Goal: Navigation & Orientation: Understand site structure

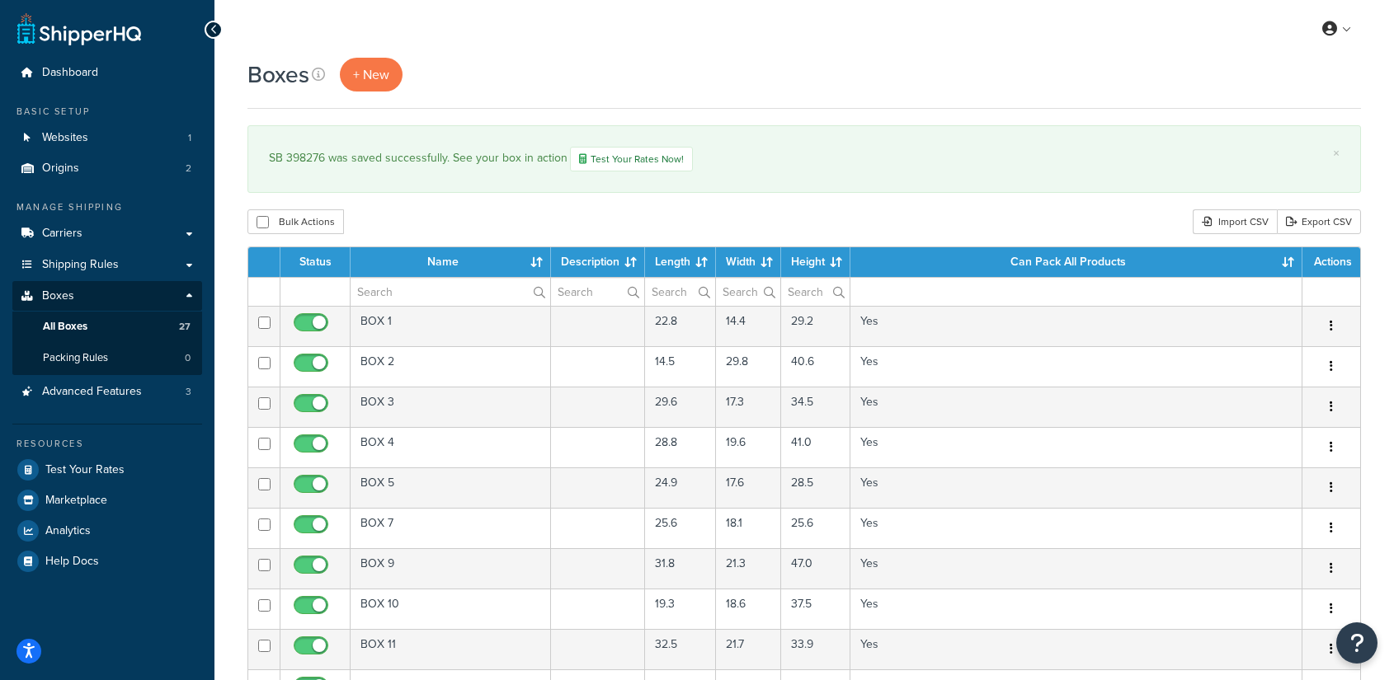
select select "50"
click at [90, 66] on span "Dashboard" at bounding box center [70, 73] width 56 height 14
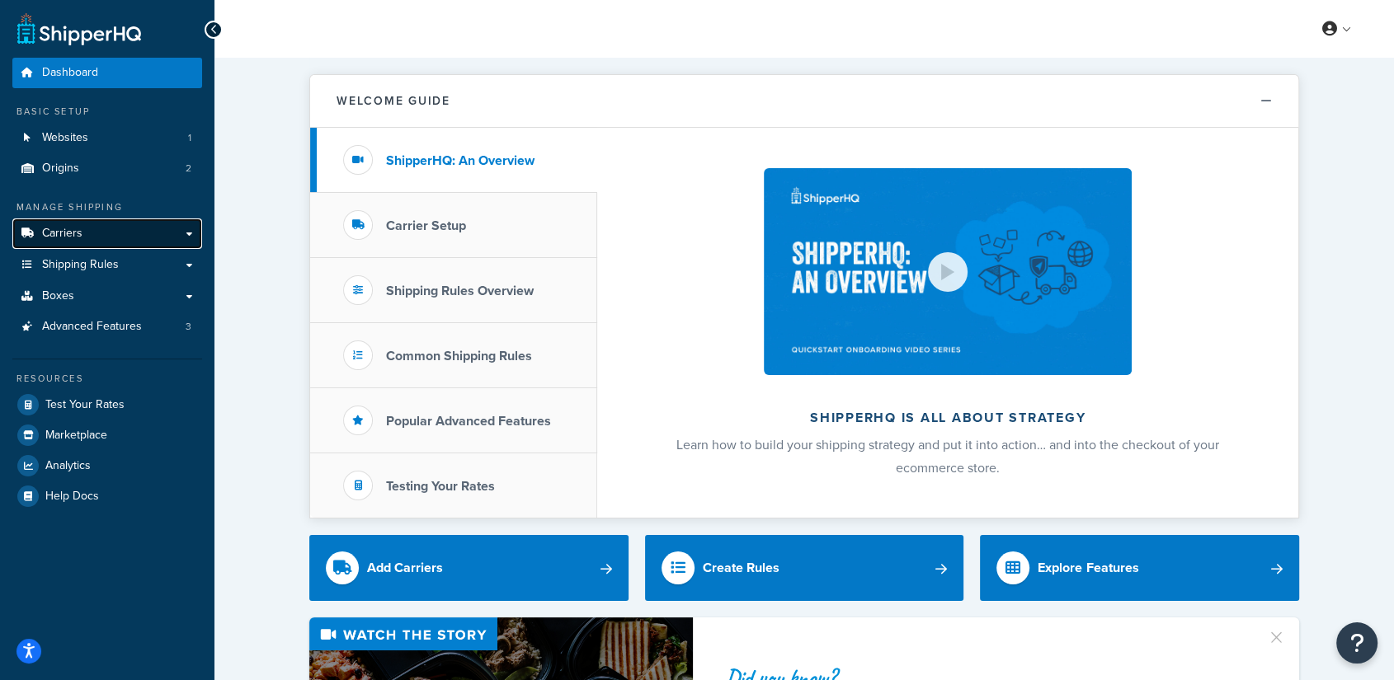
click at [65, 230] on span "Carriers" at bounding box center [62, 234] width 40 height 14
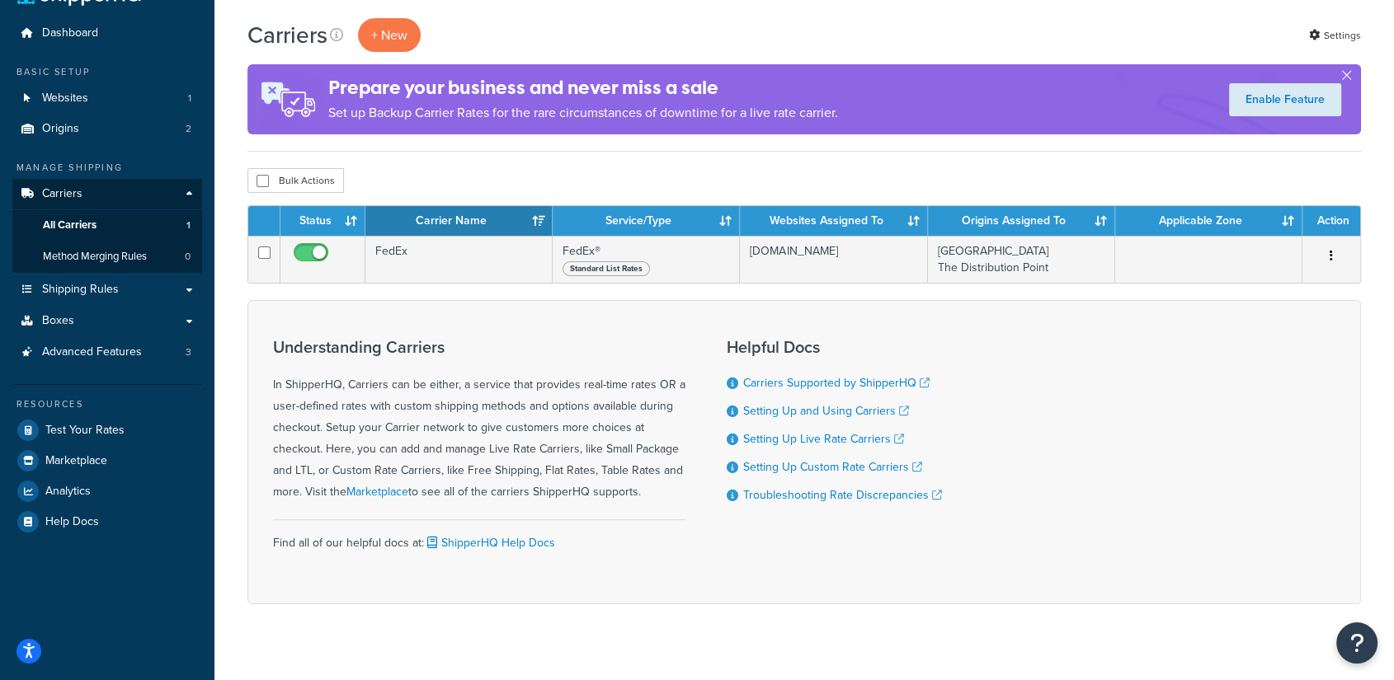
scroll to position [62, 0]
